Goal: Book appointment/travel/reservation

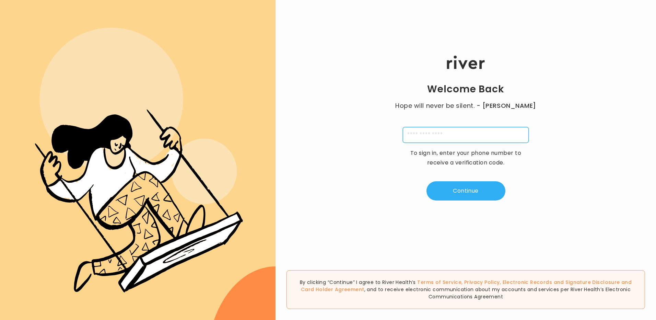
click at [424, 137] on input "tel" at bounding box center [466, 135] width 126 height 16
type input "**********"
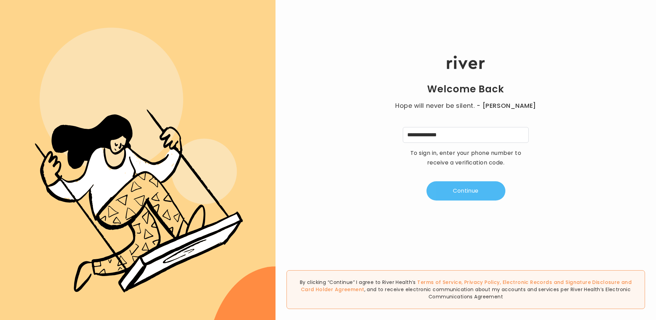
click at [470, 189] on button "Continue" at bounding box center [466, 190] width 79 height 19
type input "*"
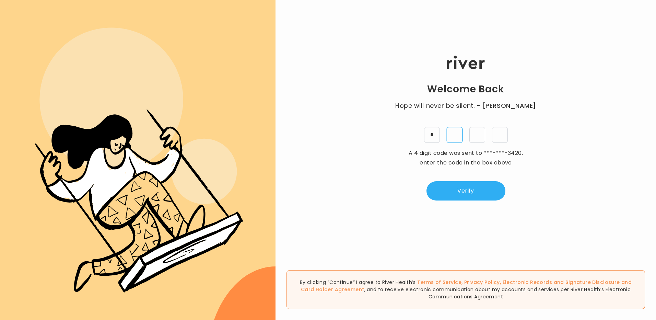
type input "*"
click at [463, 192] on button "Verify" at bounding box center [466, 190] width 79 height 19
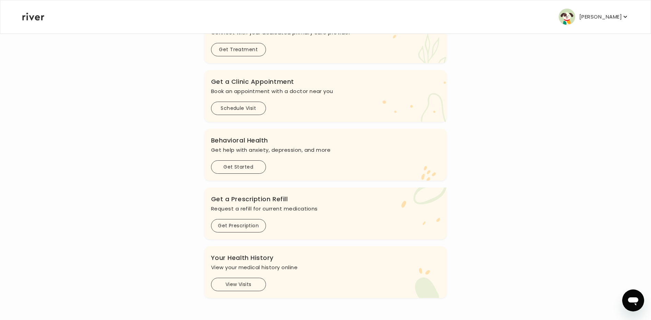
scroll to position [137, 0]
click at [241, 105] on button "Schedule Visit" at bounding box center [238, 107] width 55 height 13
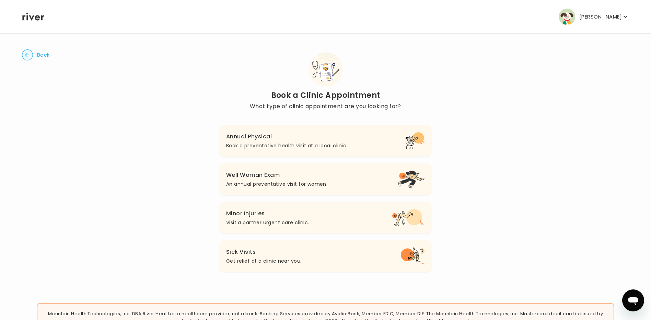
click at [383, 140] on button "Annual Physical Book a preventative health visit at a local clinic." at bounding box center [325, 141] width 213 height 32
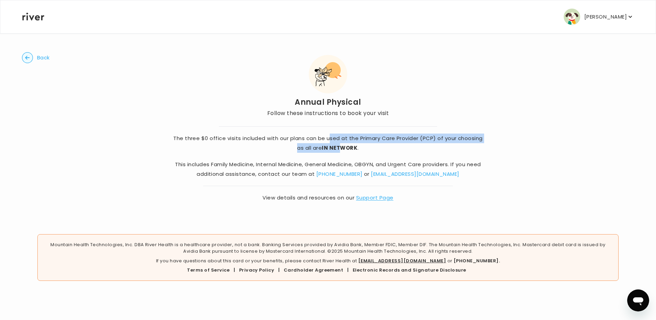
drag, startPoint x: 344, startPoint y: 149, endPoint x: 330, endPoint y: 141, distance: 16.3
click at [330, 141] on p "The three $0 office visits included with our plans can be used at the Primary C…" at bounding box center [328, 143] width 312 height 19
click at [330, 140] on p "The three $0 office visits included with our plans can be used at the Primary C…" at bounding box center [328, 143] width 312 height 19
drag, startPoint x: 327, startPoint y: 138, endPoint x: 333, endPoint y: 147, distance: 11.1
click at [333, 147] on p "The three $0 office visits included with our plans can be used at the Primary C…" at bounding box center [328, 143] width 312 height 19
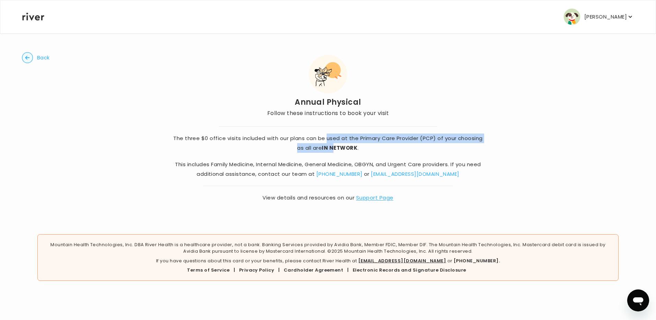
drag, startPoint x: 333, startPoint y: 147, endPoint x: 324, endPoint y: 148, distance: 9.0
click at [324, 148] on strong "IN NETWORK" at bounding box center [340, 147] width 36 height 7
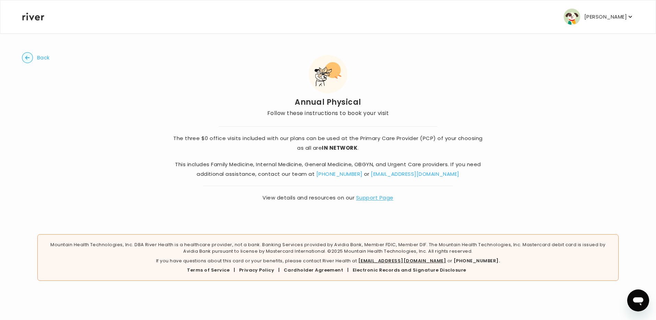
click at [375, 198] on link "Support Page" at bounding box center [374, 197] width 37 height 7
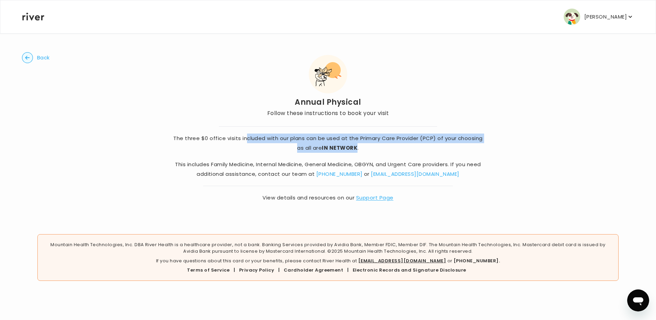
drag, startPoint x: 246, startPoint y: 138, endPoint x: 358, endPoint y: 144, distance: 112.0
click at [358, 144] on p "The three $0 office visits included with our plans can be used at the Primary C…" at bounding box center [328, 143] width 312 height 19
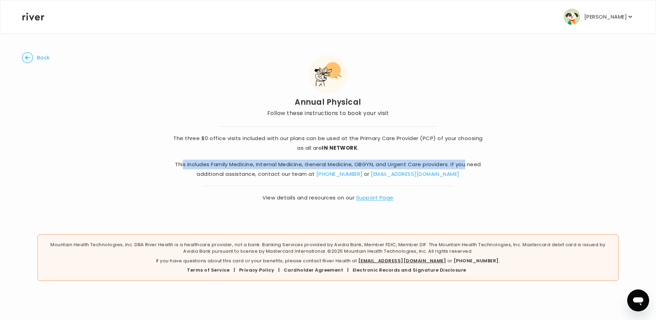
drag, startPoint x: 182, startPoint y: 164, endPoint x: 467, endPoint y: 162, distance: 285.3
click at [467, 162] on p "This includes Family Medicine, Internal Medicine, General Medicine, OBGYN, and …" at bounding box center [328, 169] width 312 height 19
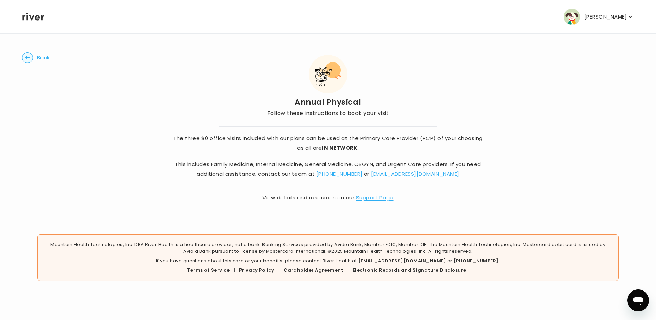
drag, startPoint x: 467, startPoint y: 162, endPoint x: 471, endPoint y: 186, distance: 24.0
click at [471, 186] on div "The three $0 office visits included with our plans can be used at the Primary C…" at bounding box center [328, 164] width 312 height 76
